Goal: Transaction & Acquisition: Purchase product/service

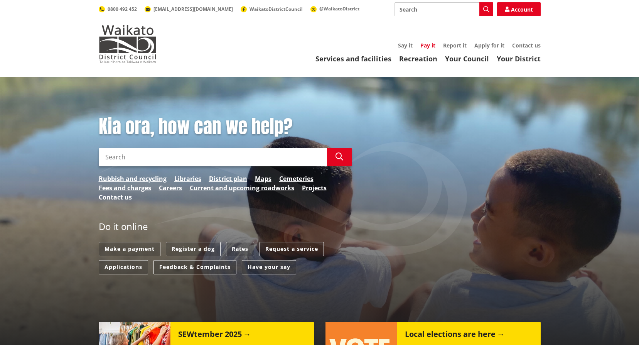
click at [432, 45] on link "Pay it" at bounding box center [427, 45] width 15 height 7
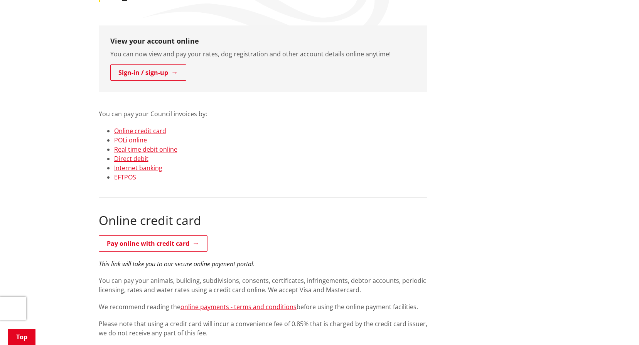
scroll to position [154, 0]
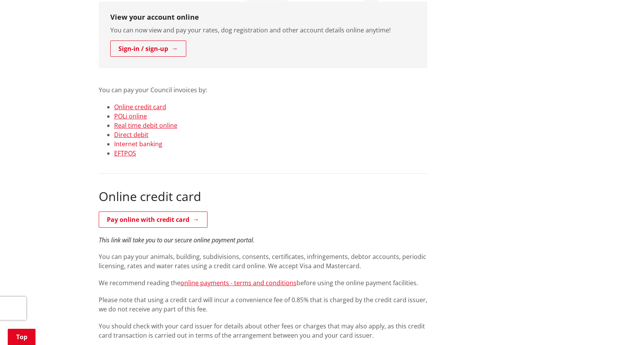
click at [140, 147] on link "Internet banking" at bounding box center [138, 144] width 48 height 8
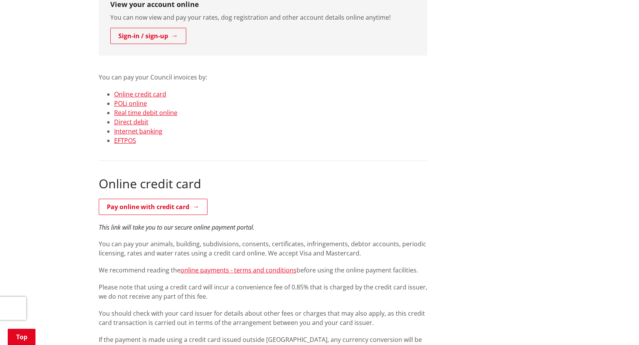
scroll to position [76, 0]
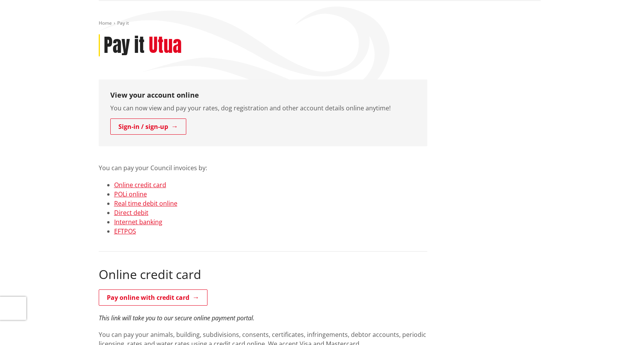
click at [437, 49] on div "Pay it Utua" at bounding box center [320, 45] width 442 height 22
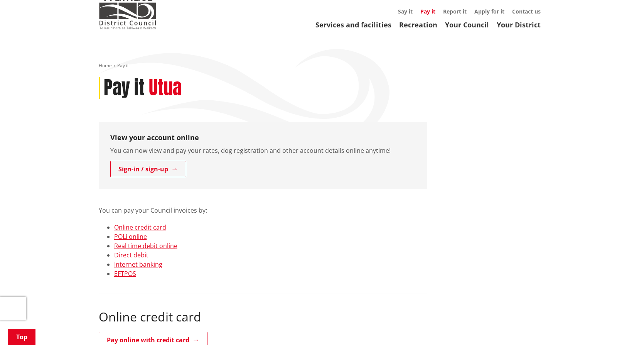
scroll to position [0, 0]
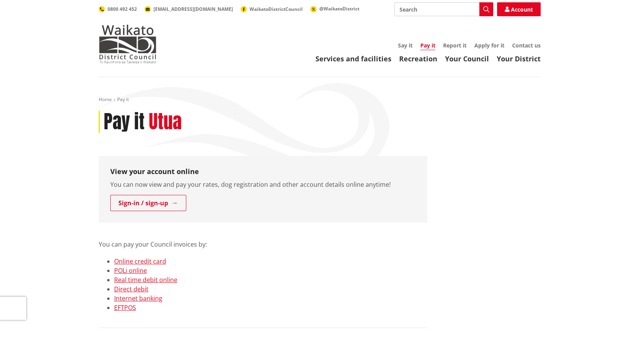
click at [520, 119] on div "Pay it Utua" at bounding box center [320, 122] width 442 height 22
click at [87, 72] on header "Toggle search Toggle navigation Services and facilities Recreation Your Council…" at bounding box center [319, 38] width 639 height 77
